Goal: Task Accomplishment & Management: Manage account settings

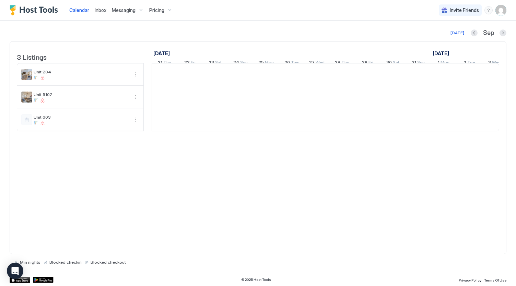
scroll to position [0, 382]
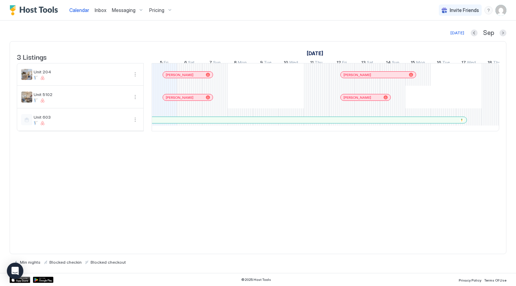
click at [504, 12] on img "User profile" at bounding box center [501, 10] width 11 height 11
click at [475, 34] on div "Settings" at bounding box center [462, 39] width 87 height 12
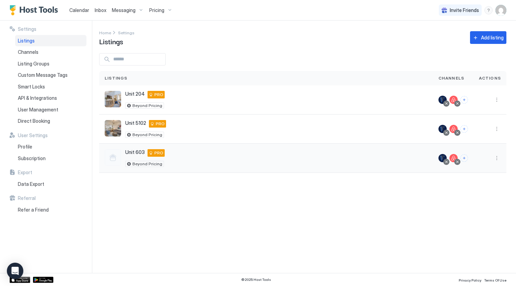
click at [112, 160] on div at bounding box center [113, 157] width 16 height 16
click at [498, 157] on button "More options" at bounding box center [497, 158] width 8 height 8
click at [494, 186] on span "Listing Settings" at bounding box center [482, 188] width 31 height 5
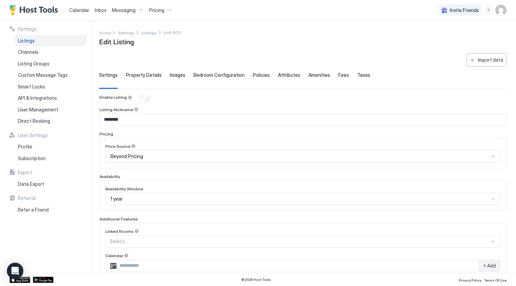
click at [179, 73] on span "Images" at bounding box center [177, 75] width 15 height 6
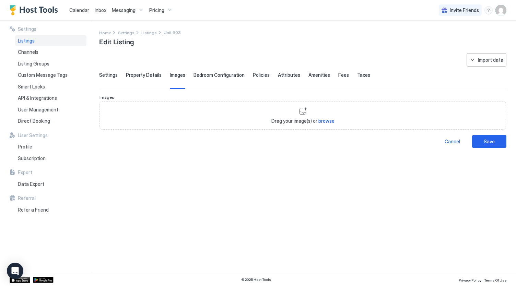
click at [328, 122] on span "browse" at bounding box center [327, 121] width 16 height 6
